Goal: Download file/media

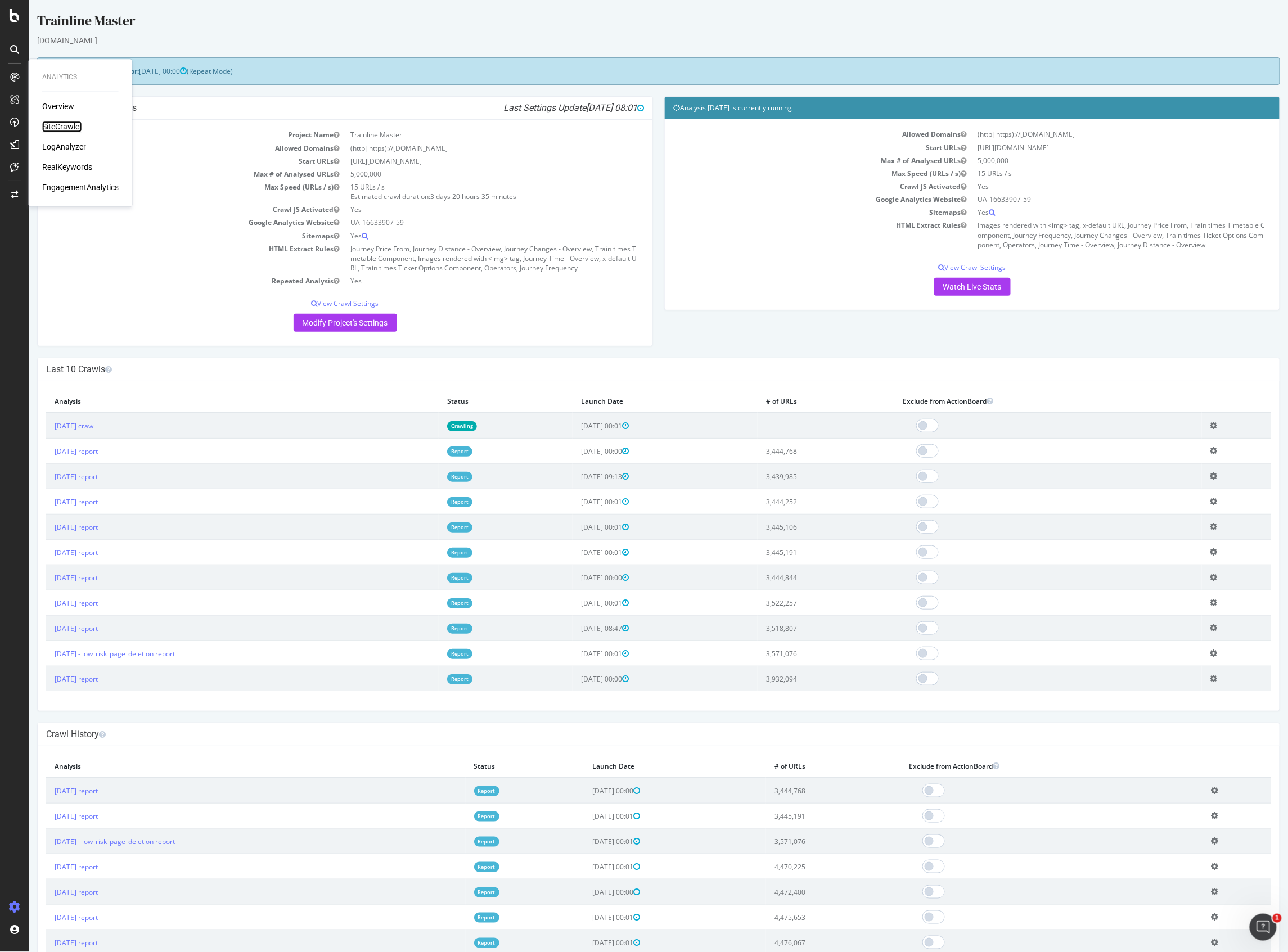
click at [58, 129] on div "SiteCrawler" at bounding box center [61, 126] width 40 height 11
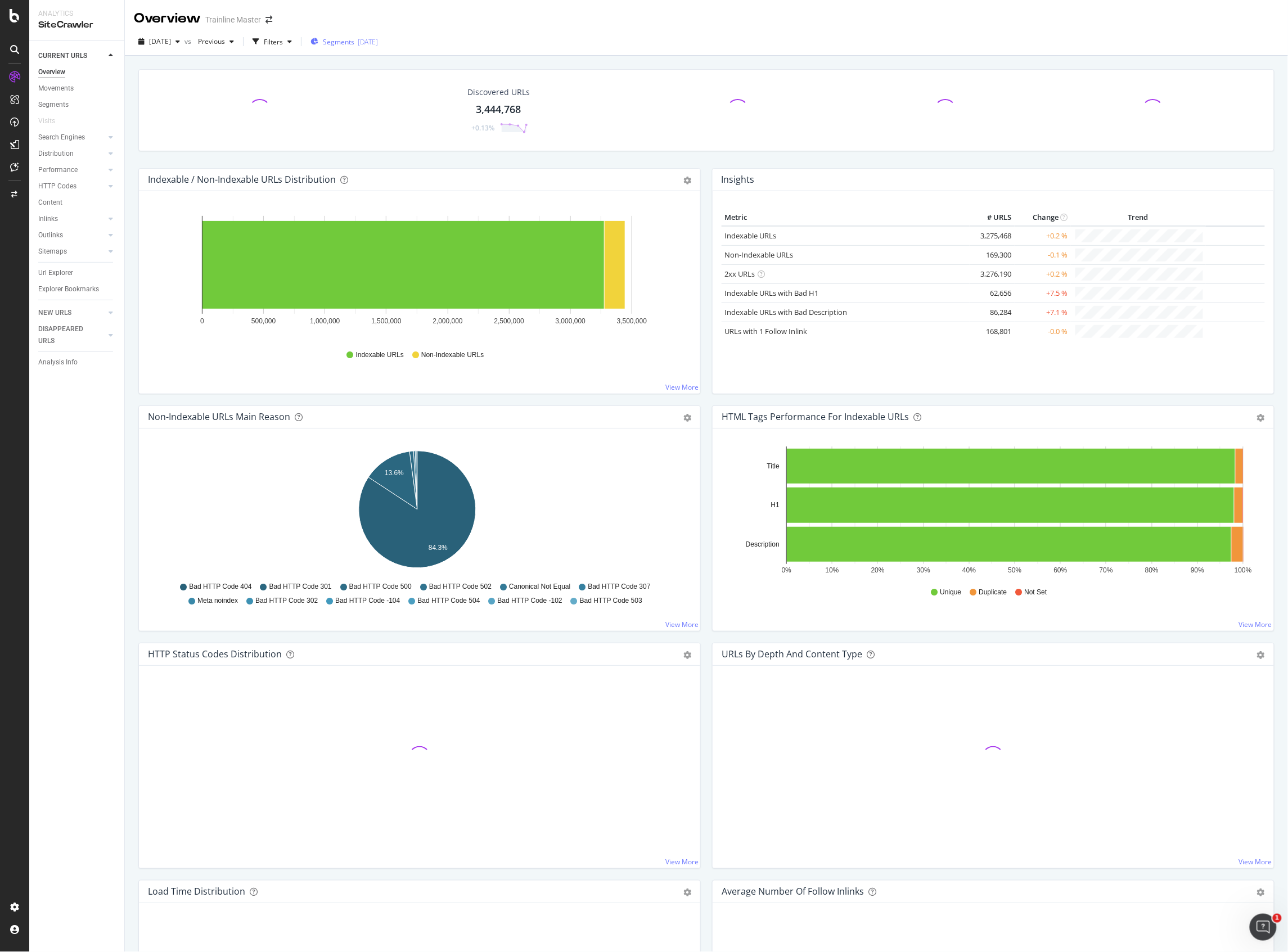
click at [347, 41] on span "Segments" at bounding box center [338, 42] width 31 height 10
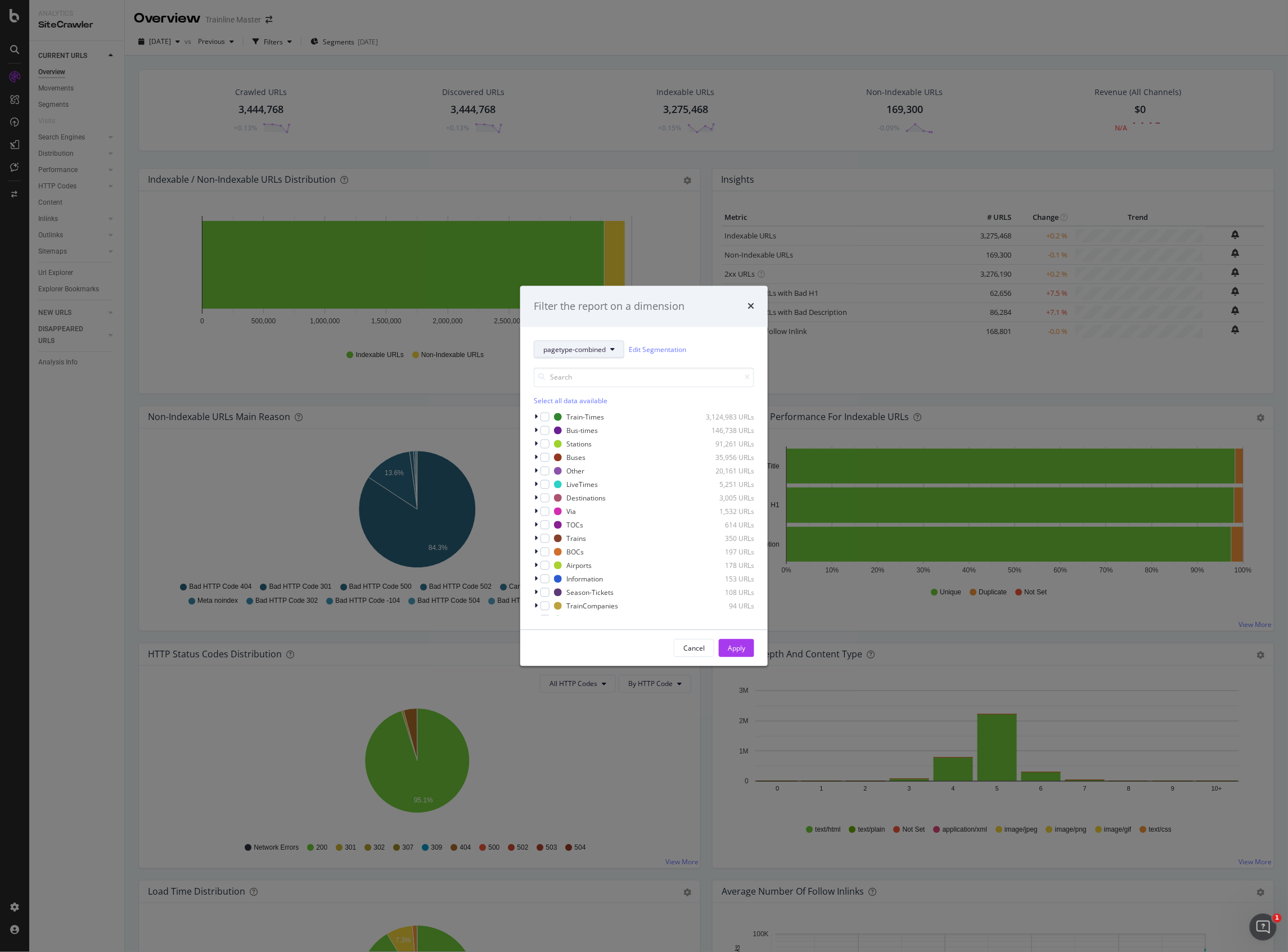
click at [602, 345] on span "pagetype-combined" at bounding box center [574, 350] width 62 height 10
click at [695, 368] on input "modal" at bounding box center [644, 378] width 221 height 19
click at [545, 567] on div "modal" at bounding box center [545, 570] width 9 height 9
click at [724, 640] on button "Apply" at bounding box center [736, 649] width 35 height 18
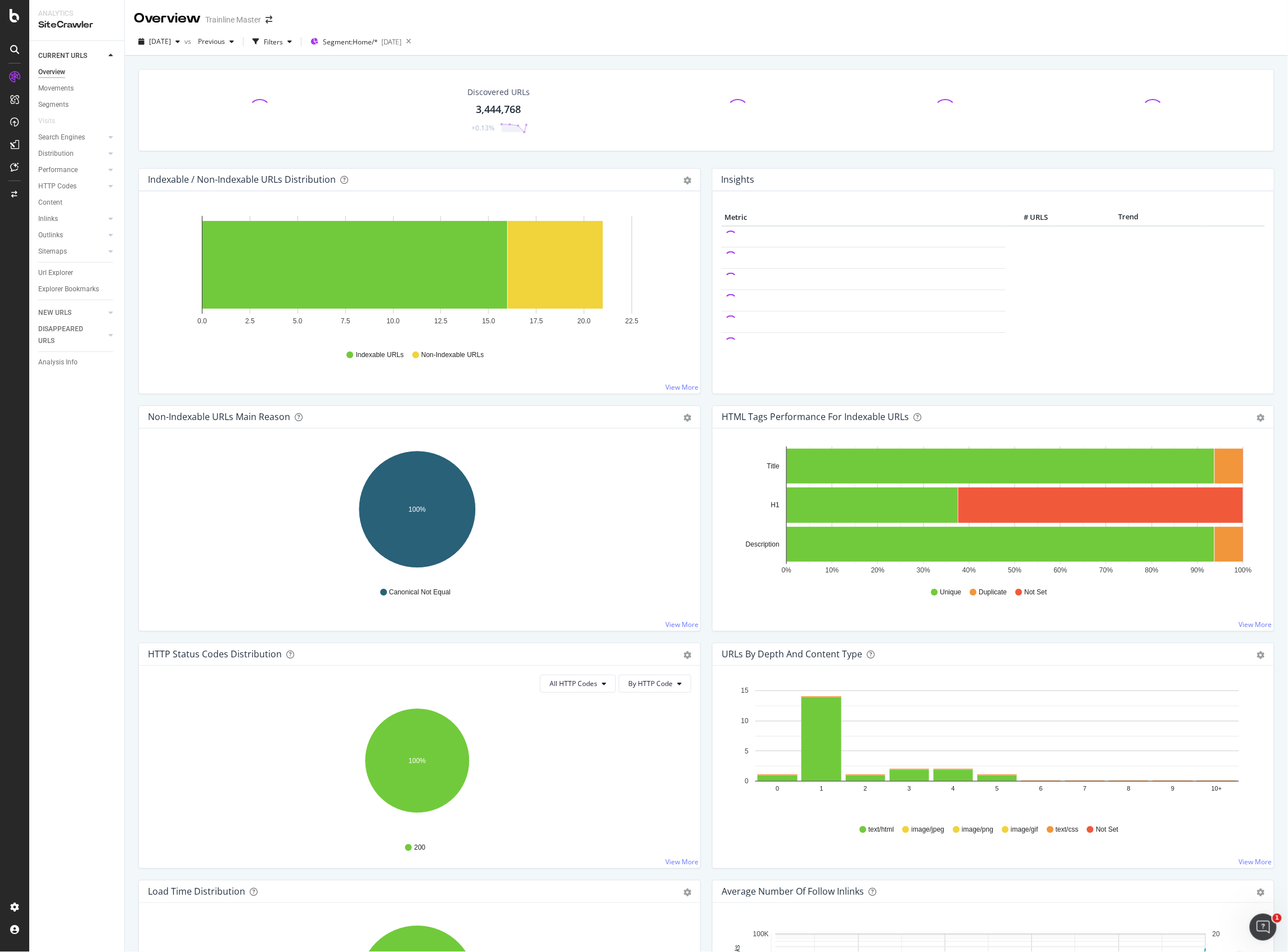
click at [62, 280] on div "Url Explorer" at bounding box center [81, 273] width 86 height 16
click at [61, 280] on div "Url Explorer" at bounding box center [81, 273] width 86 height 16
click at [57, 277] on div "Url Explorer" at bounding box center [55, 273] width 35 height 12
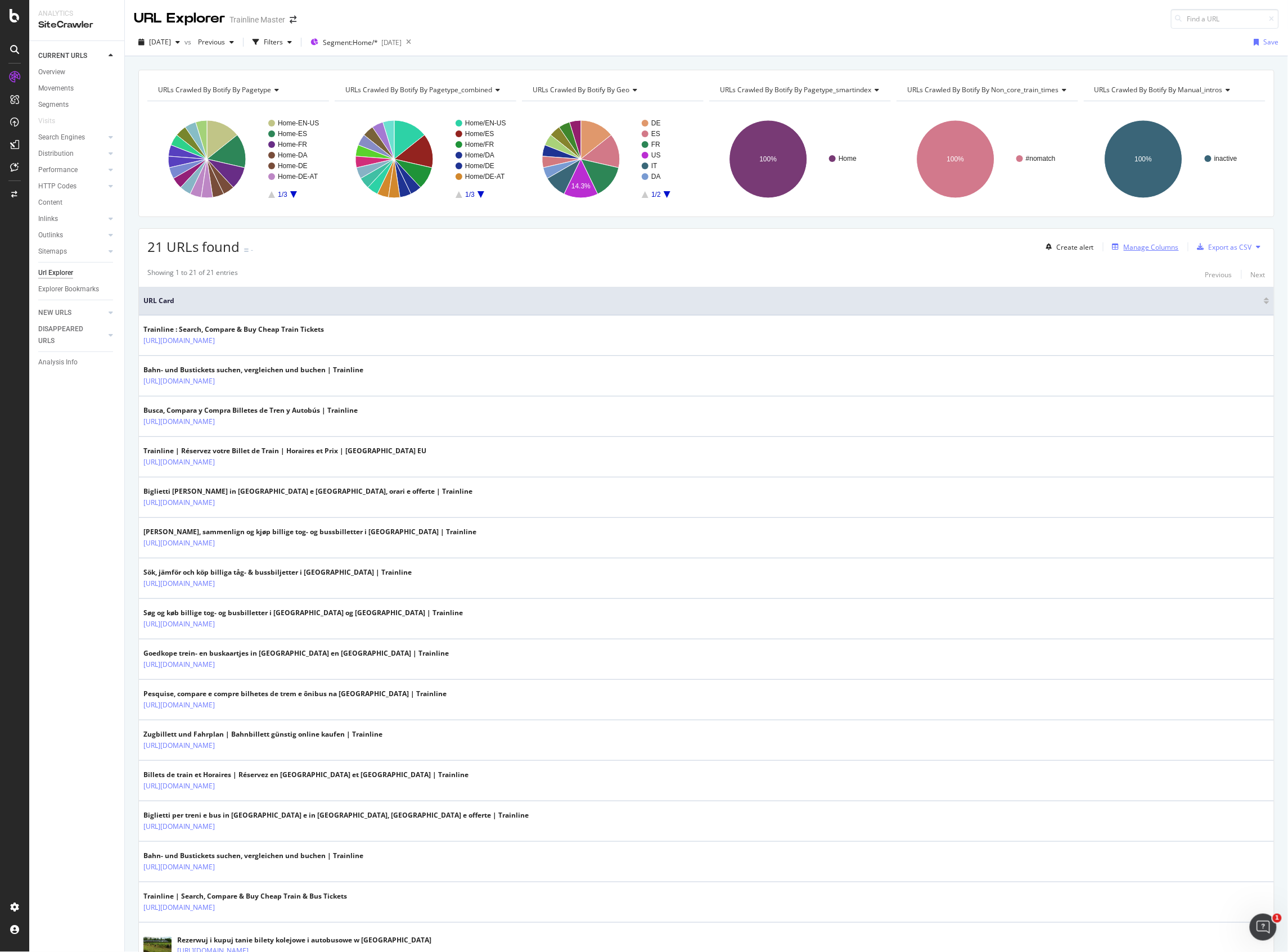
click at [1153, 248] on div "Manage Columns" at bounding box center [1152, 247] width 55 height 10
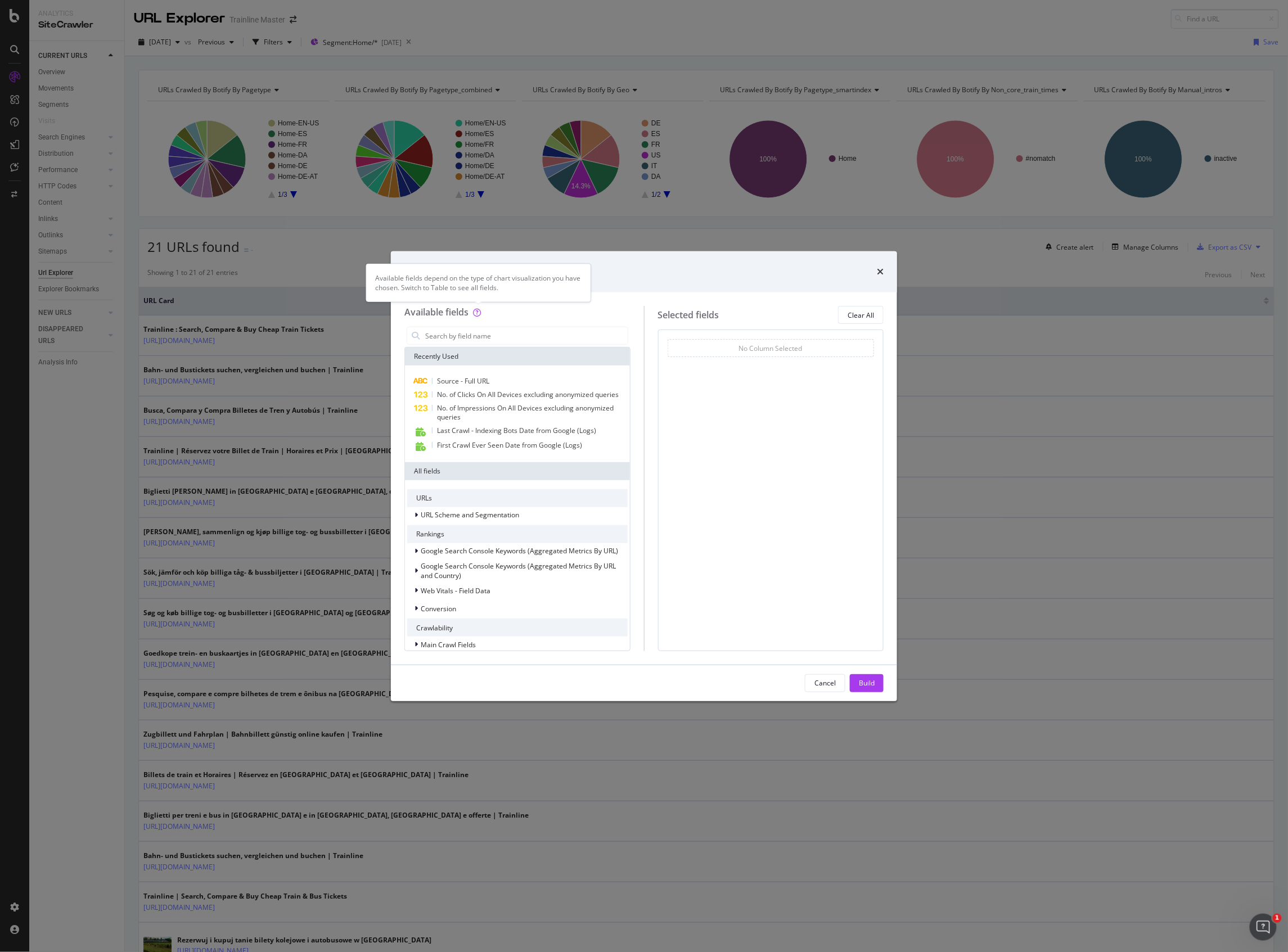
click at [479, 318] on div "modal" at bounding box center [477, 312] width 8 height 13
click at [480, 338] on input "modal" at bounding box center [526, 335] width 204 height 17
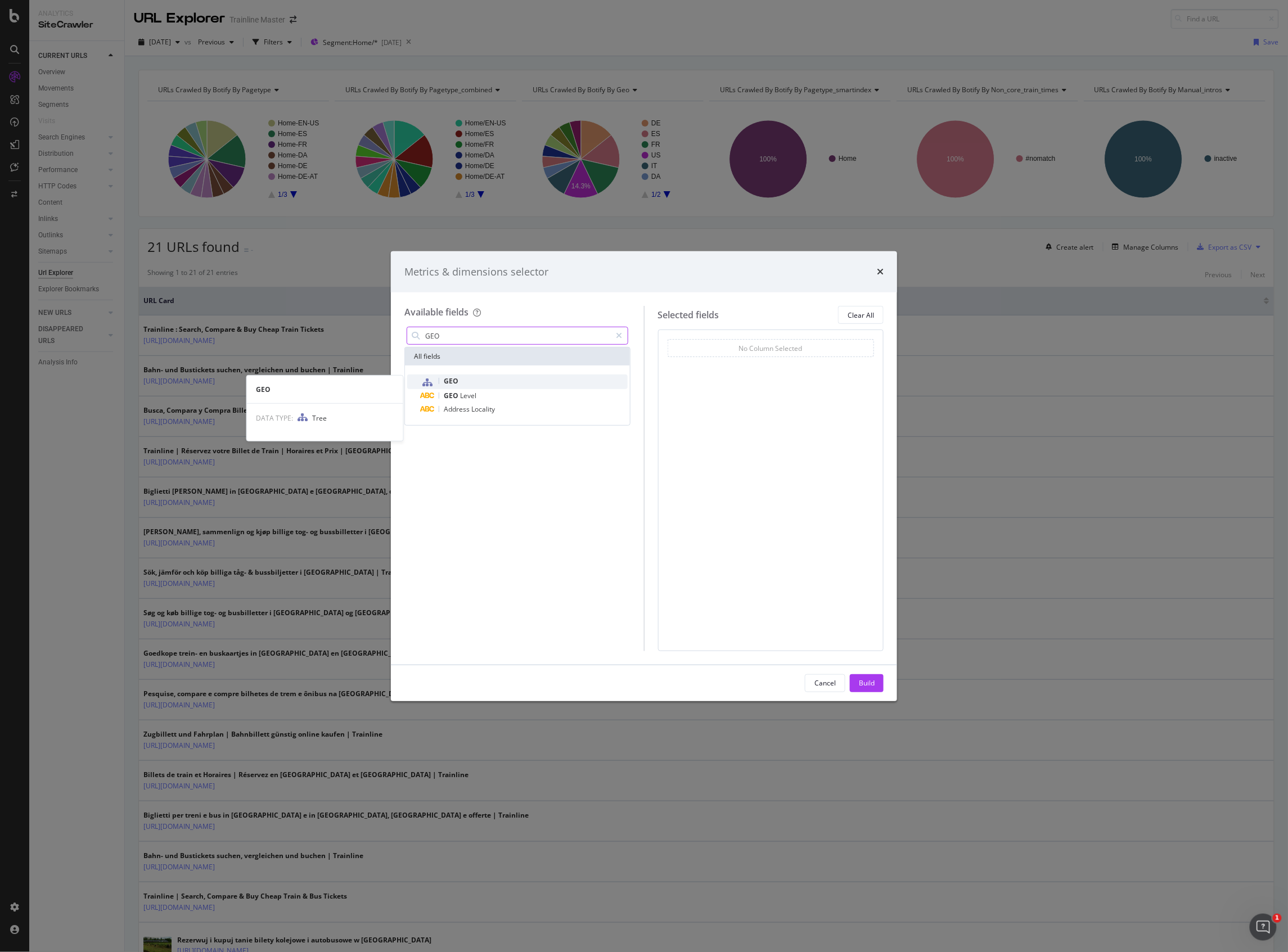
type input "GEO"
click at [516, 382] on div "GEO" at bounding box center [524, 382] width 207 height 15
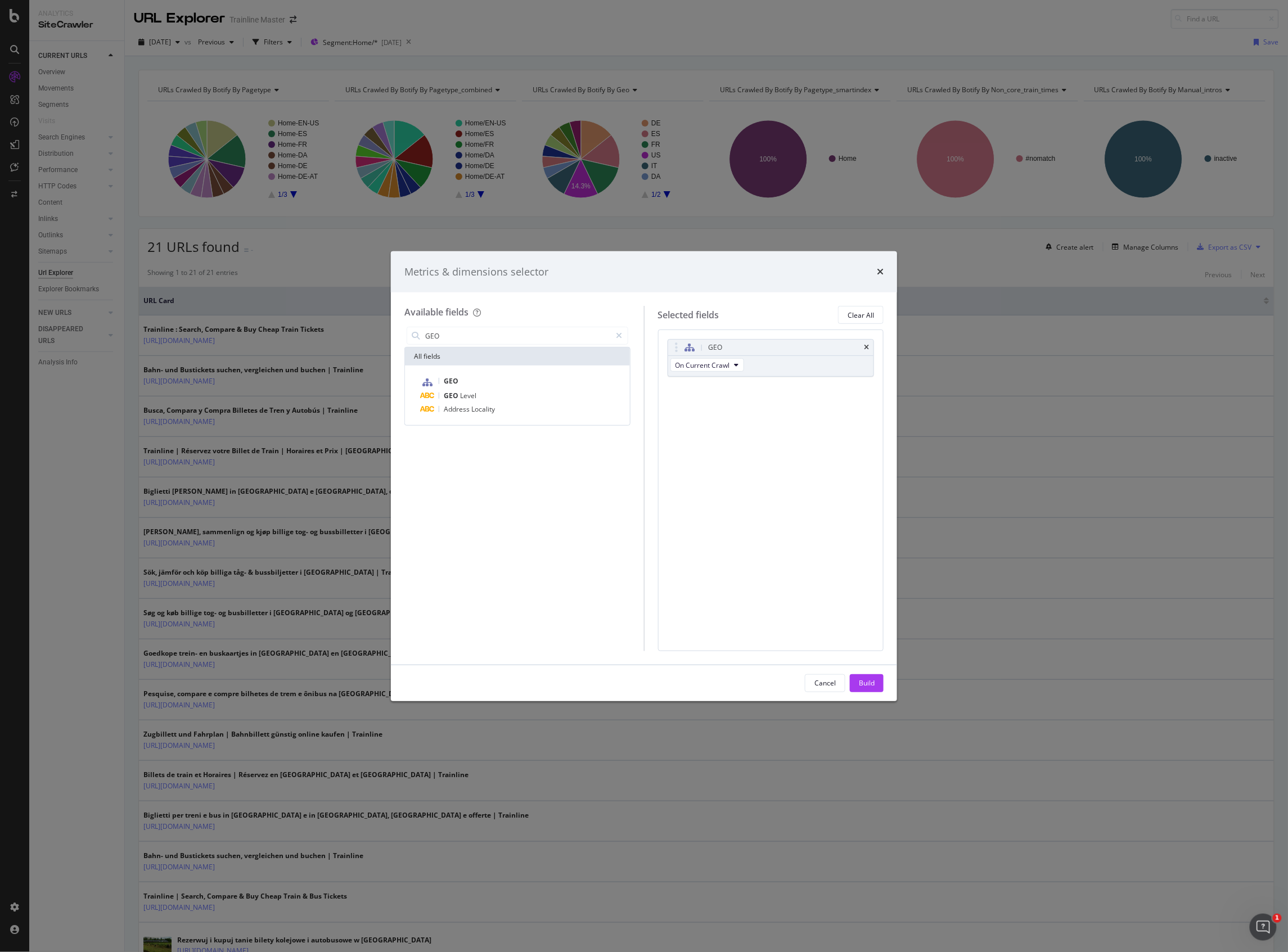
click at [885, 685] on div "Cancel Build" at bounding box center [644, 683] width 506 height 36
click at [879, 685] on button "Build" at bounding box center [867, 683] width 34 height 18
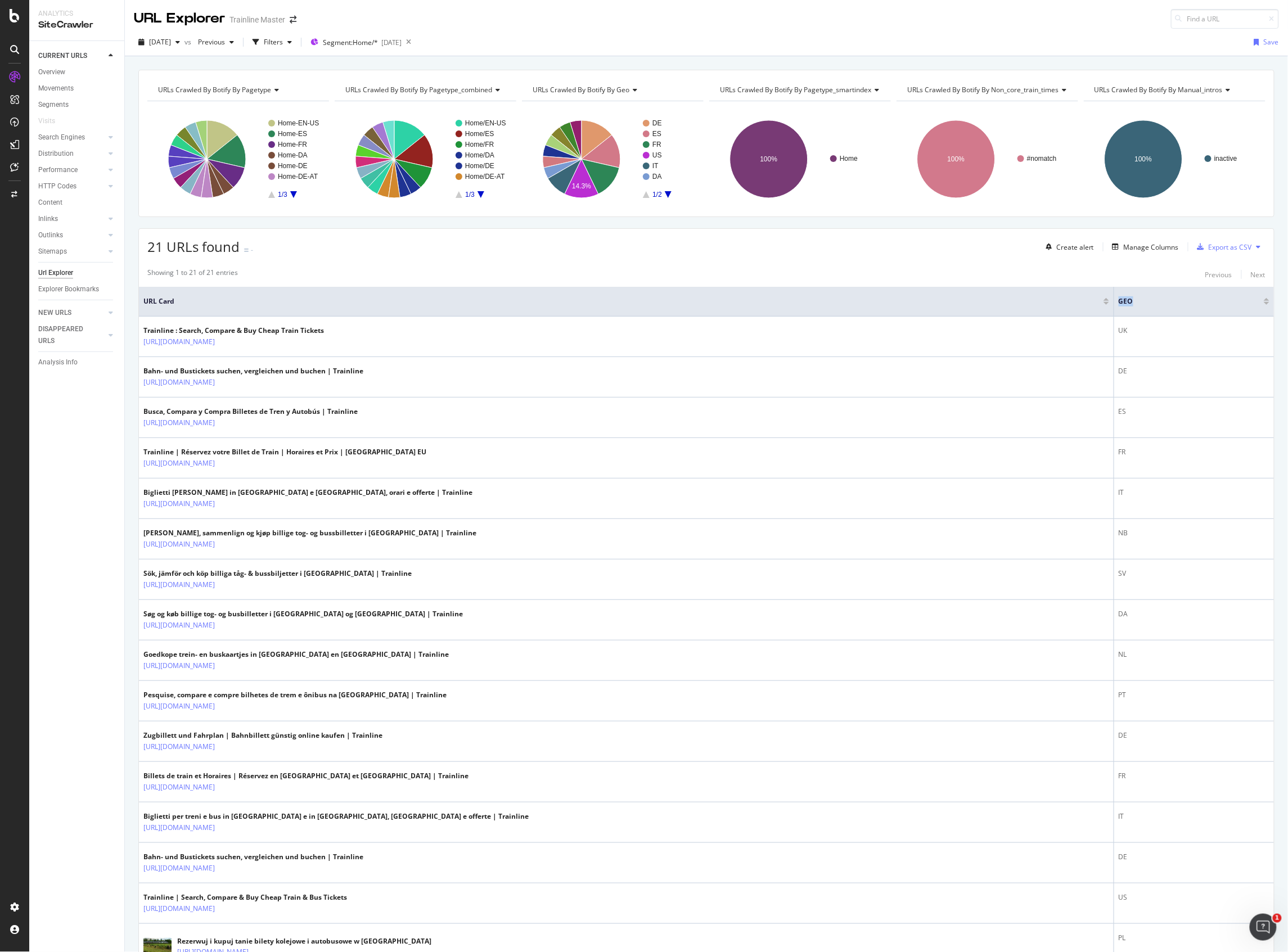
drag, startPoint x: 1132, startPoint y: 305, endPoint x: 1089, endPoint y: 311, distance: 43.4
click at [1089, 311] on tr "URL Card GEO" at bounding box center [706, 302] width 1135 height 30
click at [1165, 311] on th "GEO" at bounding box center [1194, 302] width 159 height 30
click at [1140, 245] on div "Manage Columns" at bounding box center [1152, 247] width 55 height 10
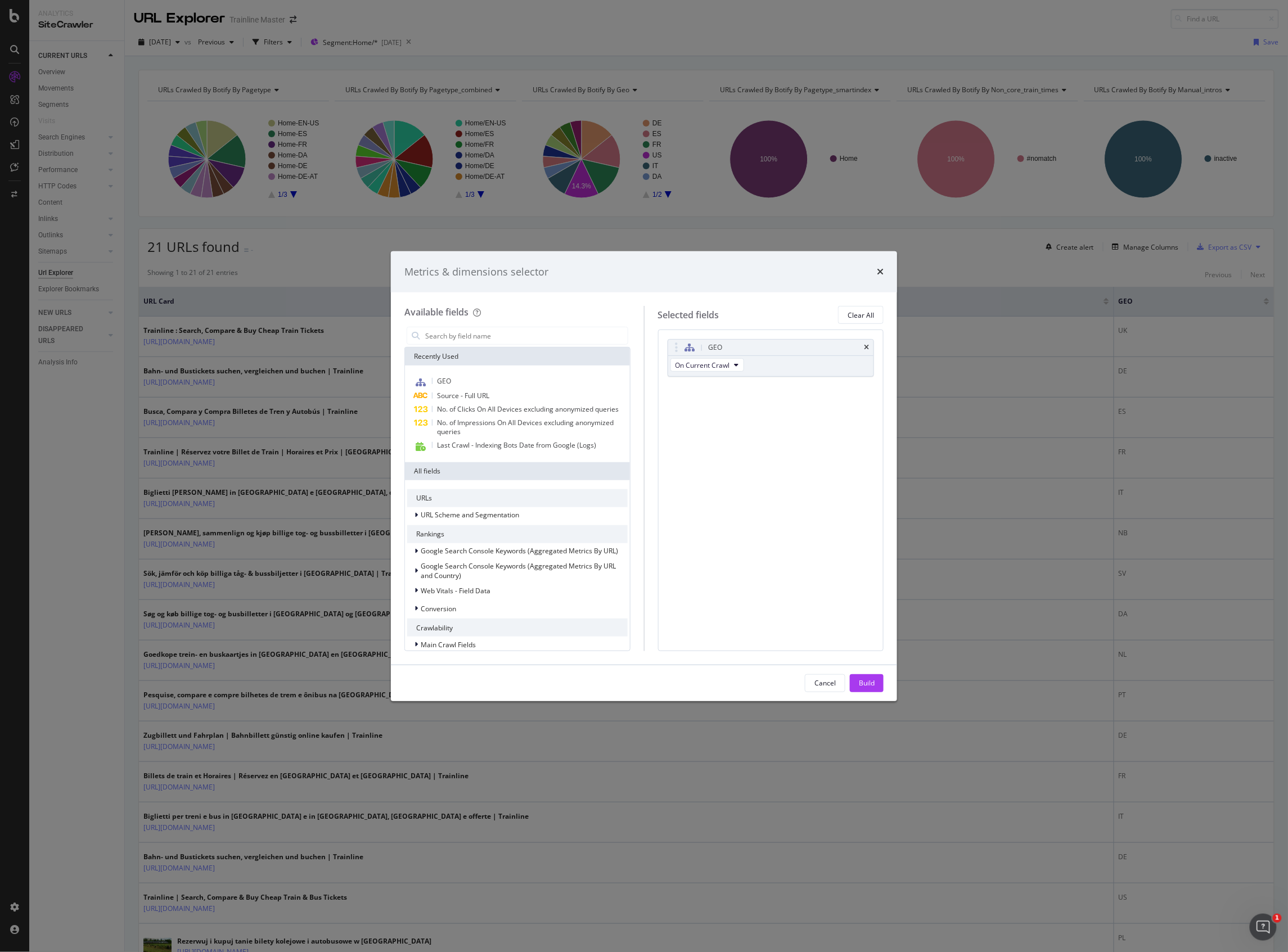
click at [1004, 278] on div "Metrics & dimensions selector Available fields Recently Used GEO Source - Full …" at bounding box center [644, 476] width 1288 height 952
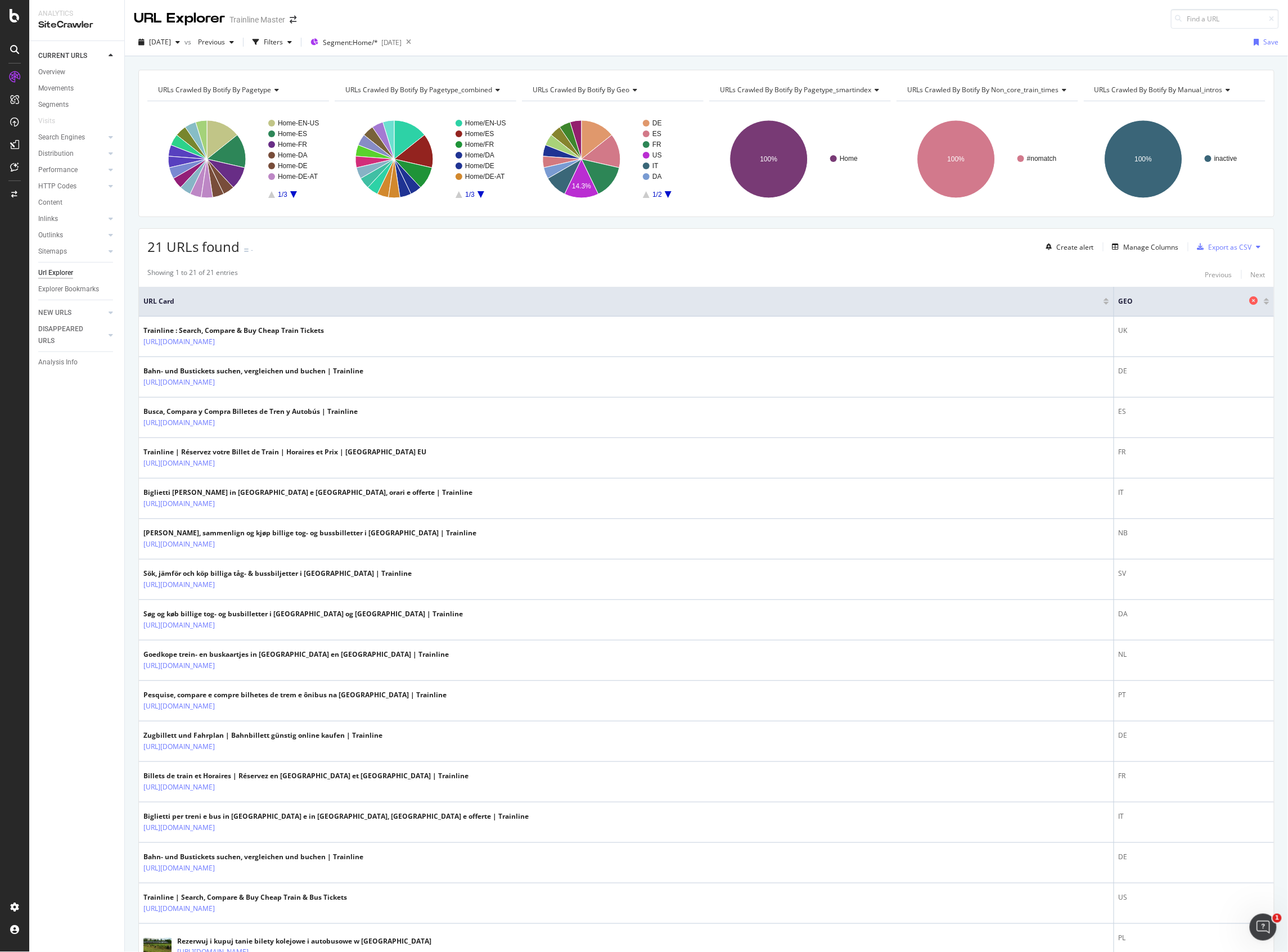
click at [1250, 299] on icon at bounding box center [1254, 300] width 8 height 8
click at [1125, 243] on div "Manage Columns" at bounding box center [1152, 247] width 55 height 10
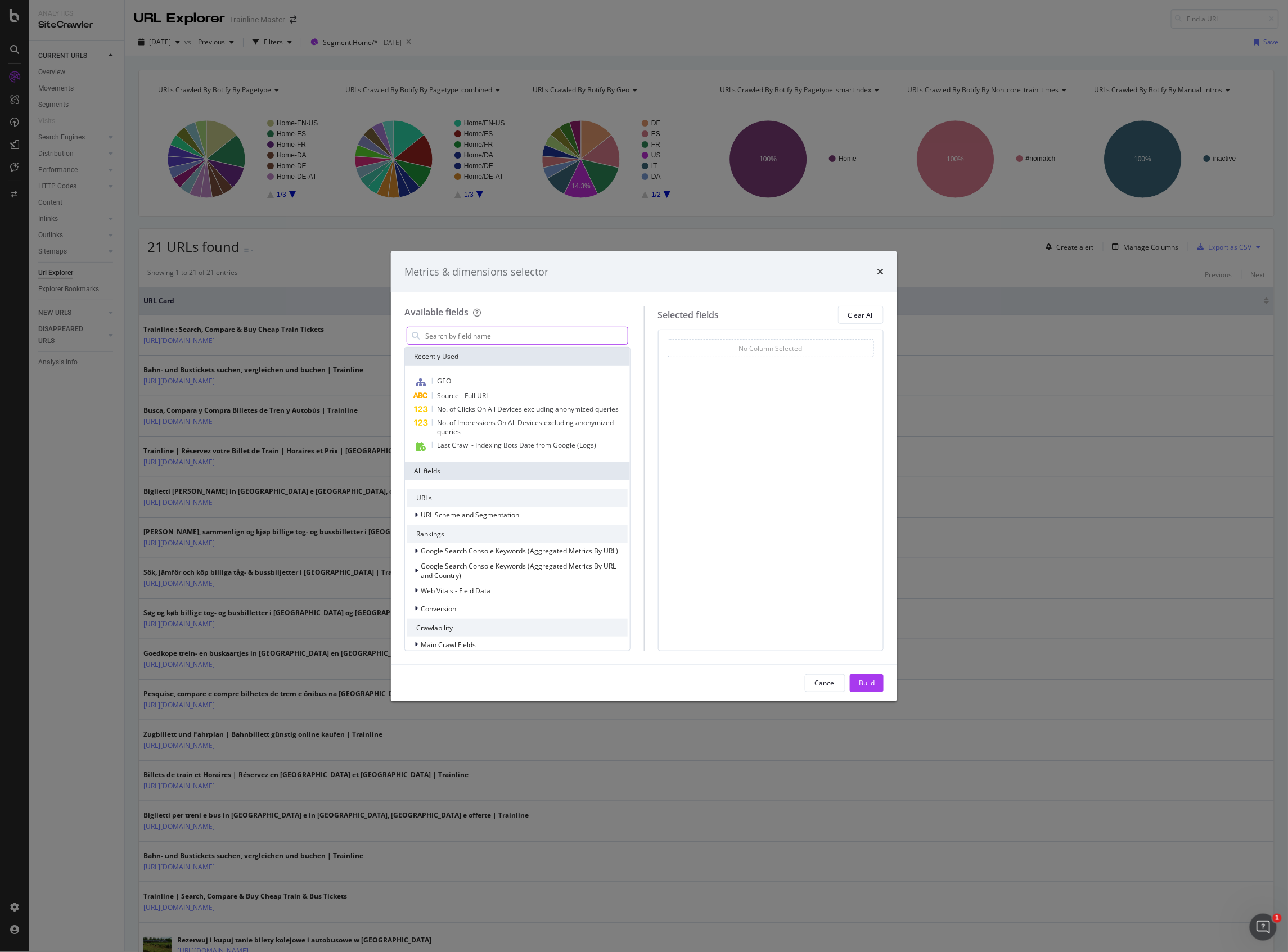
click at [525, 329] on input "modal" at bounding box center [526, 335] width 204 height 17
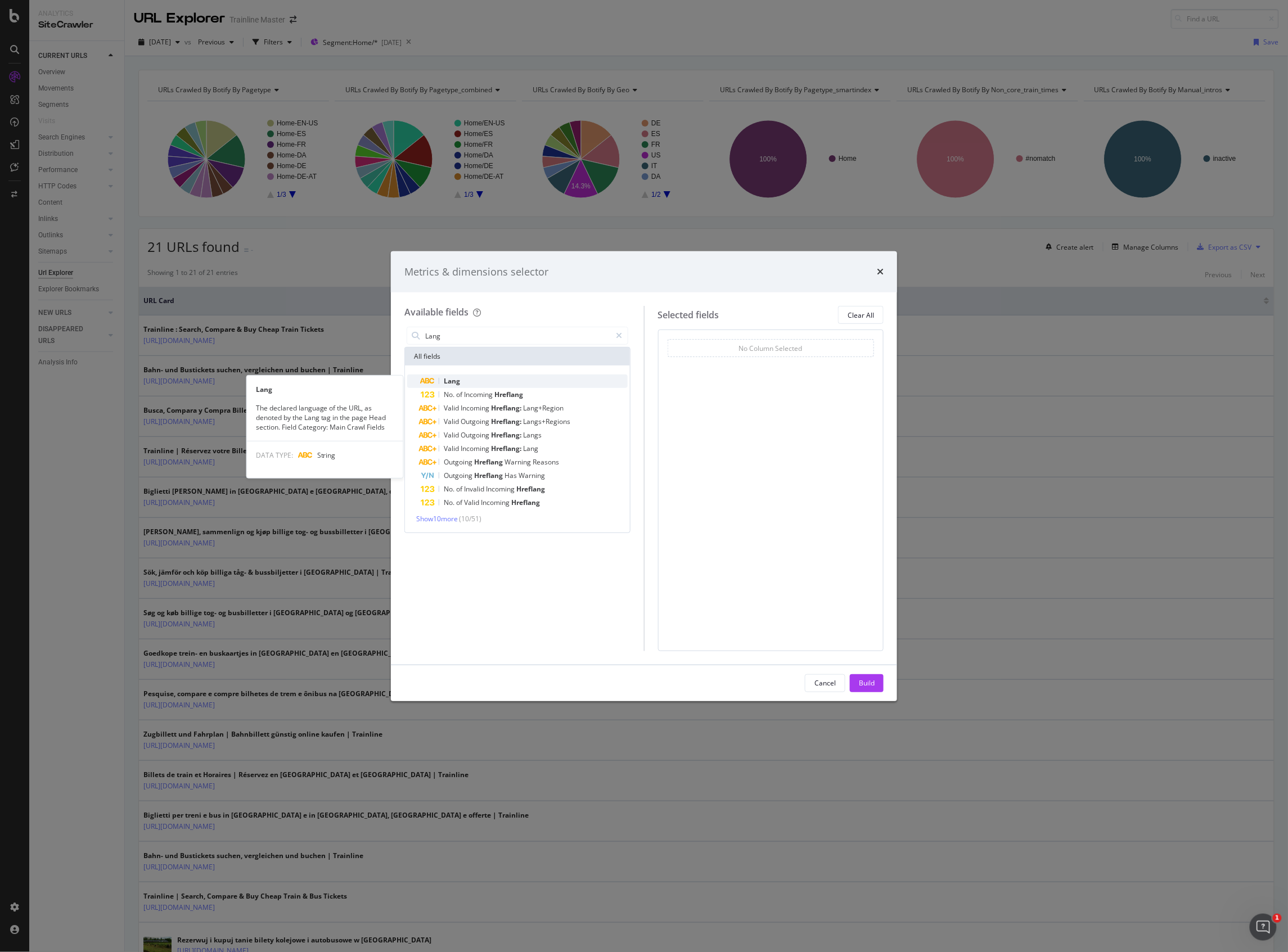
type input "Lang"
click at [484, 375] on div "Lang" at bounding box center [524, 382] width 207 height 13
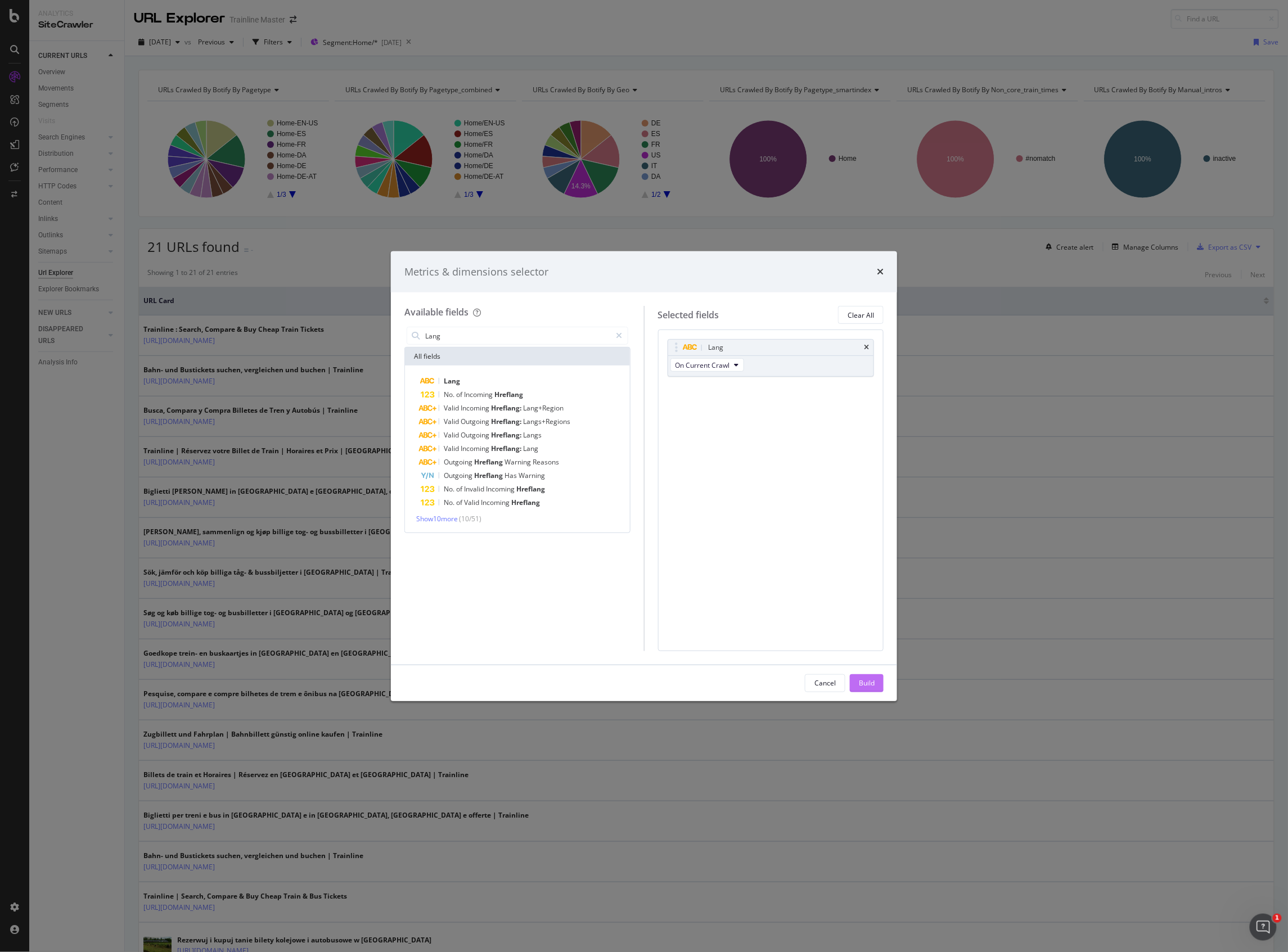
click at [880, 674] on button "Build" at bounding box center [867, 683] width 34 height 18
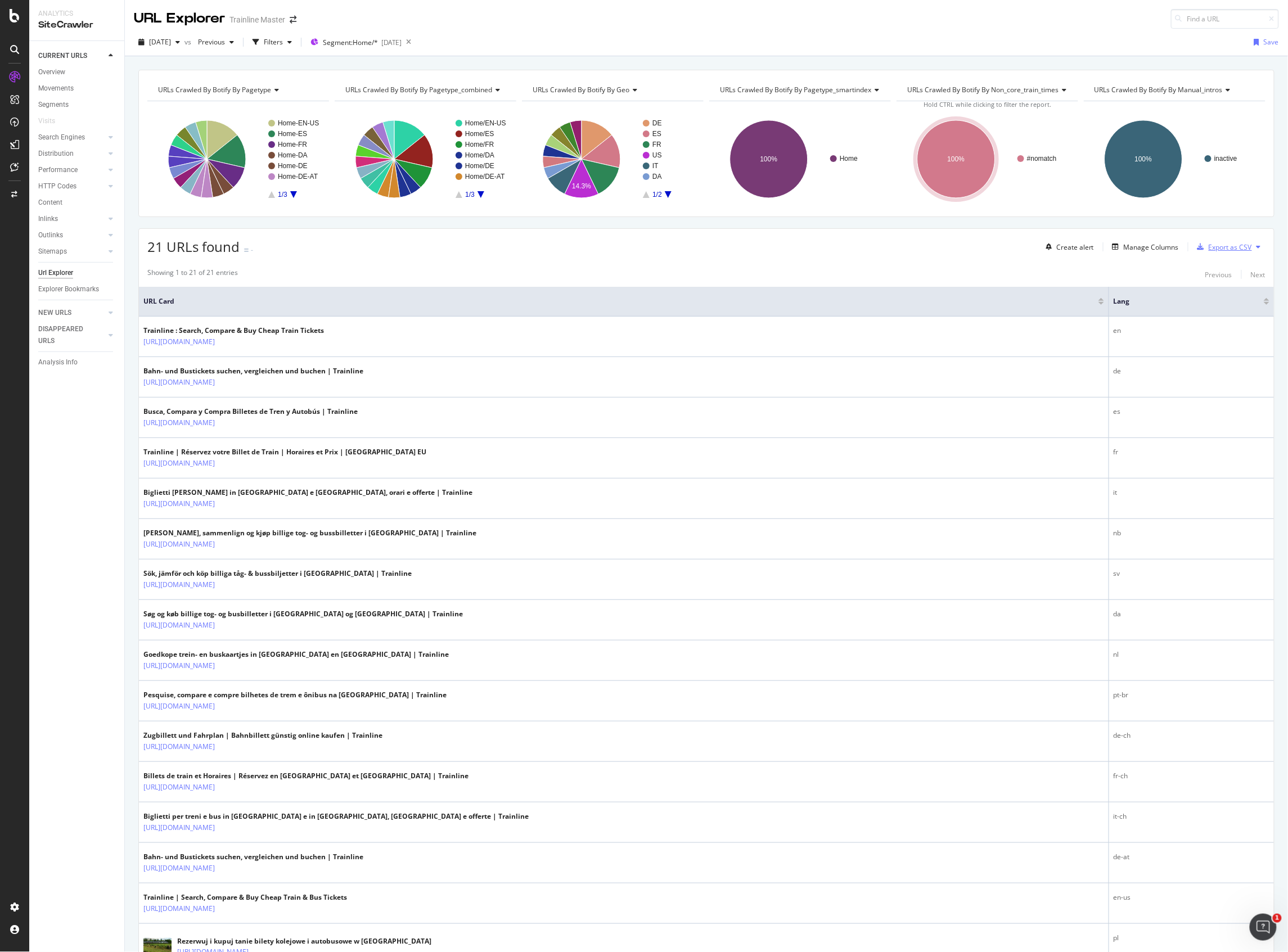
click at [1194, 250] on div "button" at bounding box center [1200, 246] width 16 height 7
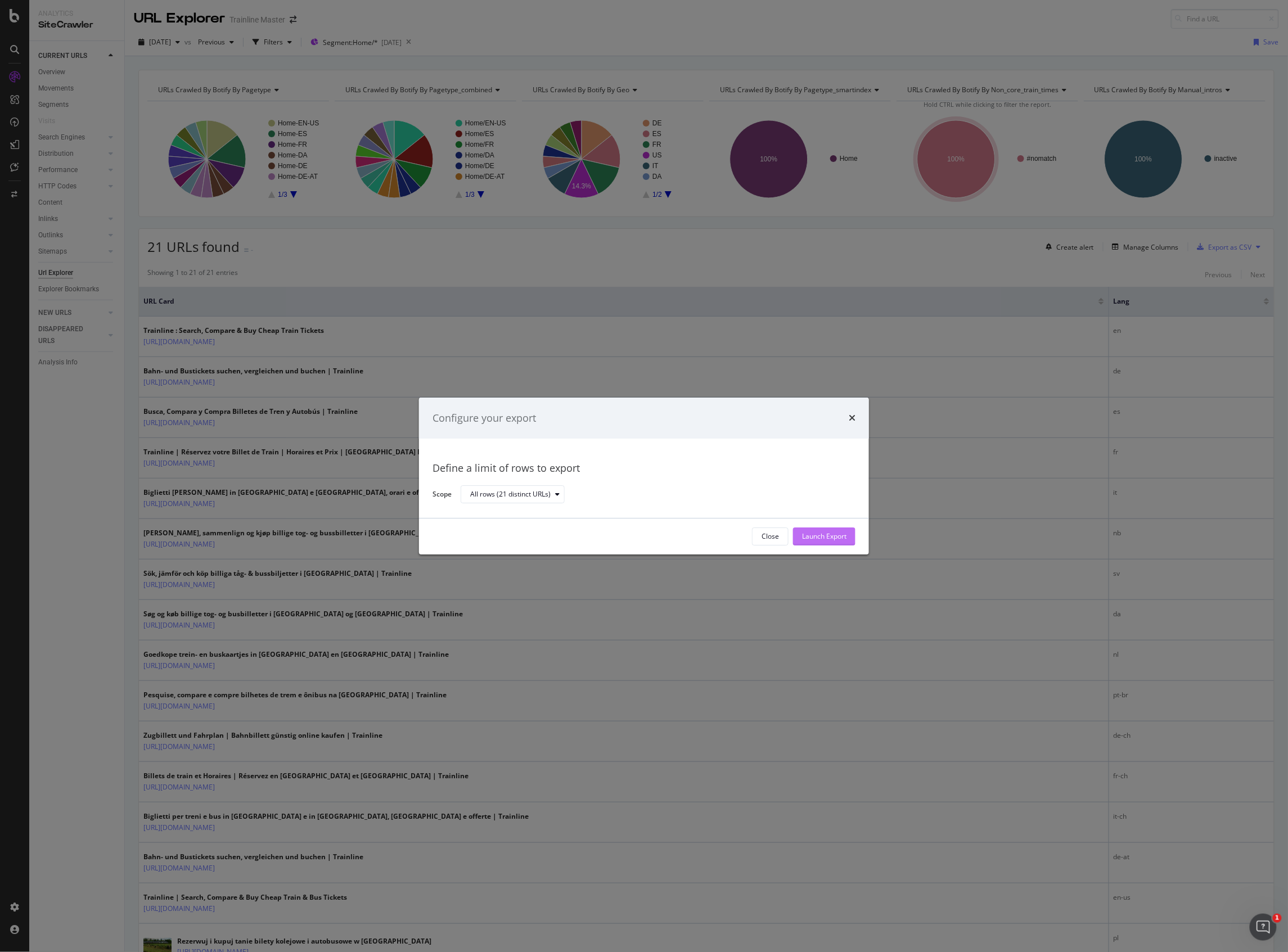
click at [796, 532] on button "Launch Export" at bounding box center [824, 537] width 62 height 18
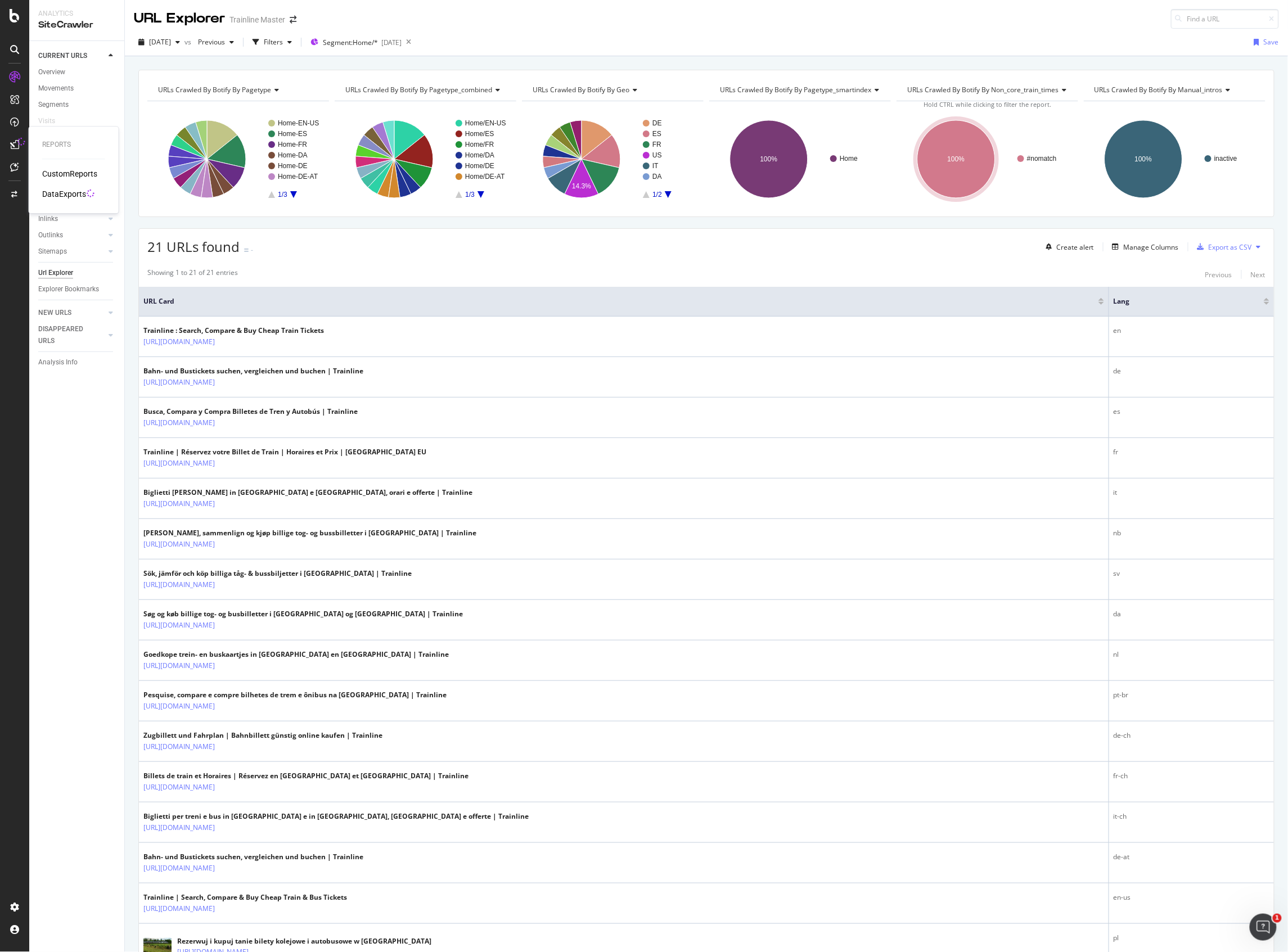
click at [66, 201] on div "Reports CustomReports DataExports" at bounding box center [73, 170] width 81 height 82
click at [68, 198] on div "DataExports" at bounding box center [64, 194] width 44 height 11
click at [355, 34] on div "Segment: Home/* 2025-06-11" at bounding box center [356, 42] width 91 height 17
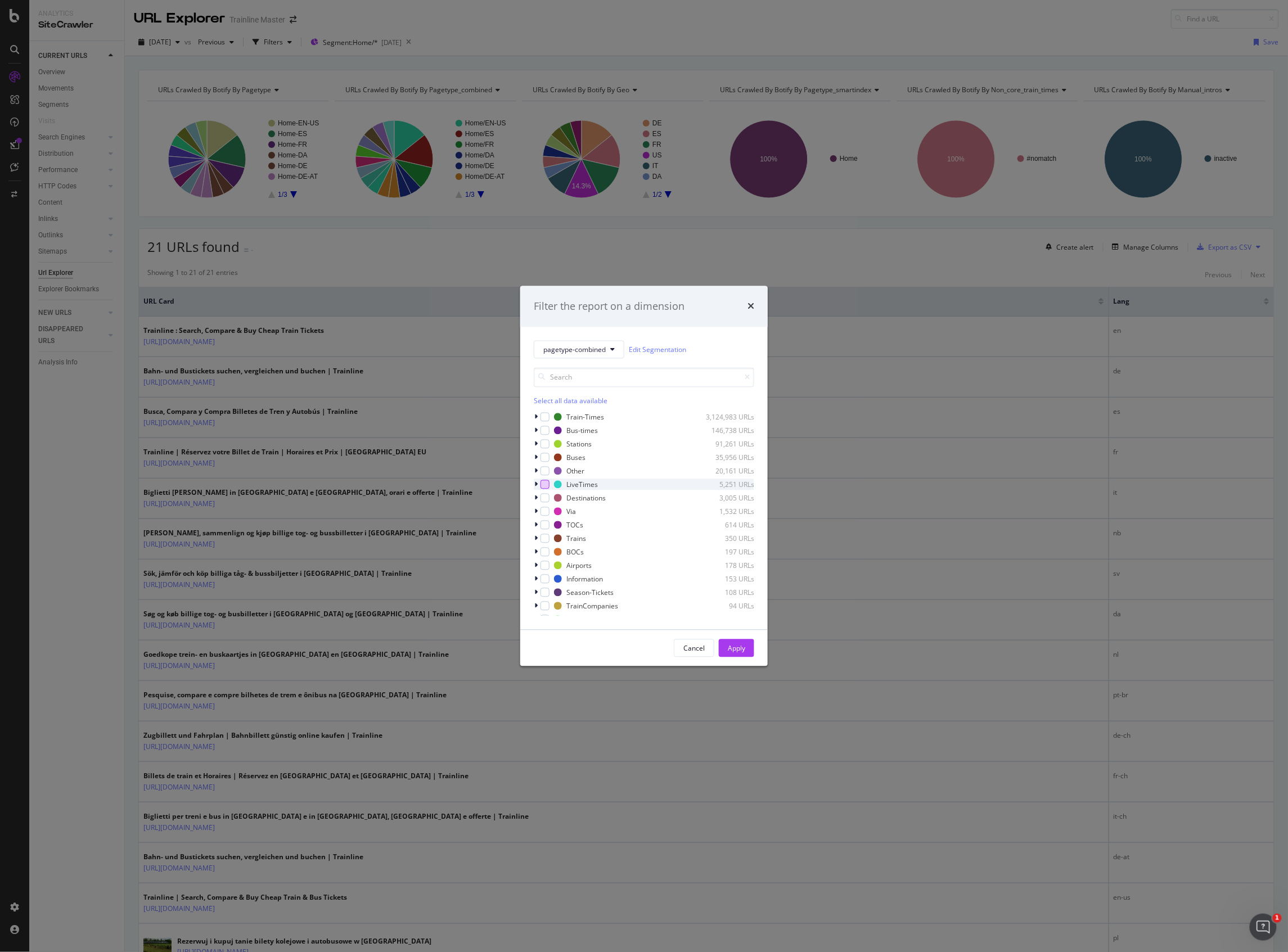
click at [541, 487] on div "modal" at bounding box center [545, 485] width 9 height 9
click at [546, 570] on icon "modal" at bounding box center [545, 570] width 5 height 6
click at [740, 638] on div "Cancel Apply" at bounding box center [644, 649] width 248 height 36
click at [740, 644] on div "Apply" at bounding box center [736, 648] width 17 height 10
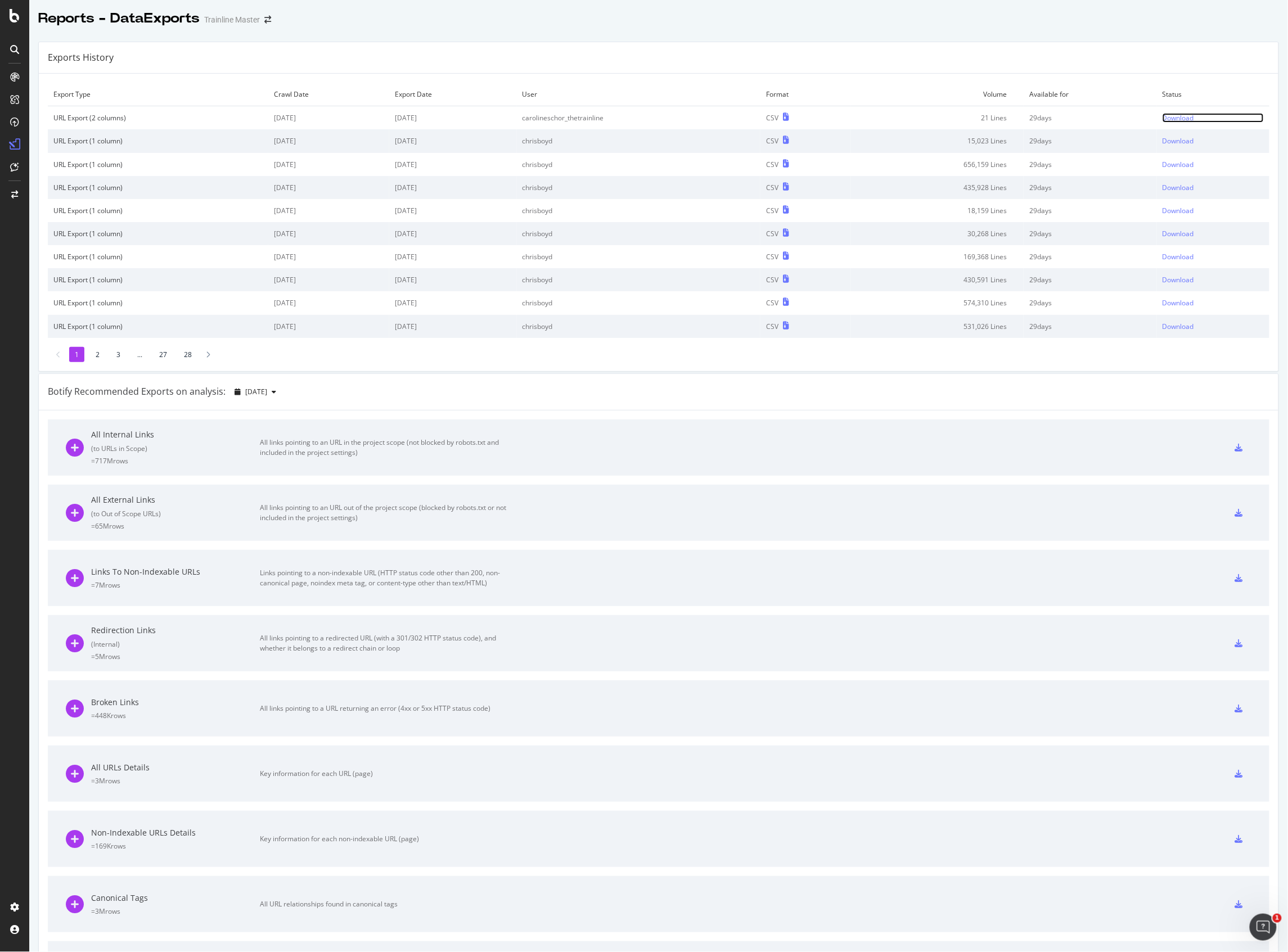
click at [1163, 119] on div "Download" at bounding box center [1179, 118] width 31 height 10
